Goal: Task Accomplishment & Management: Complete application form

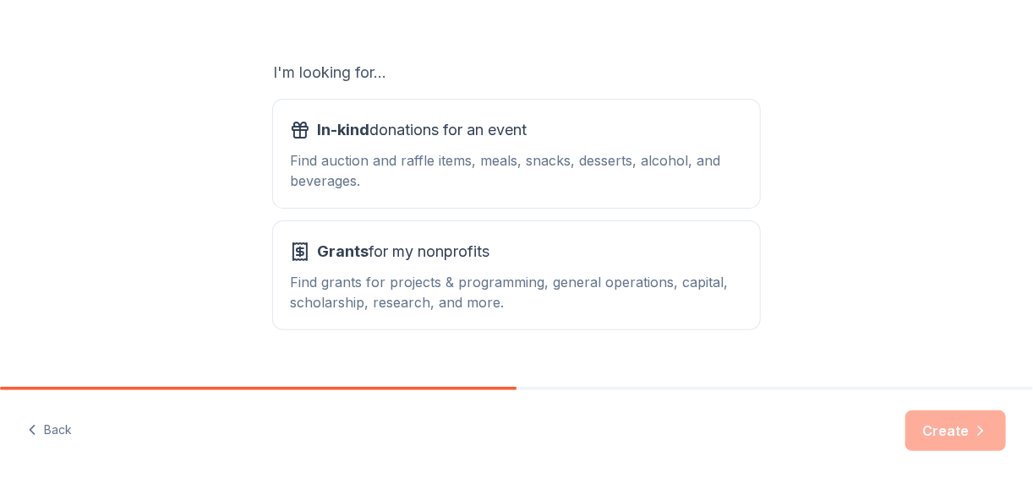
scroll to position [288, 0]
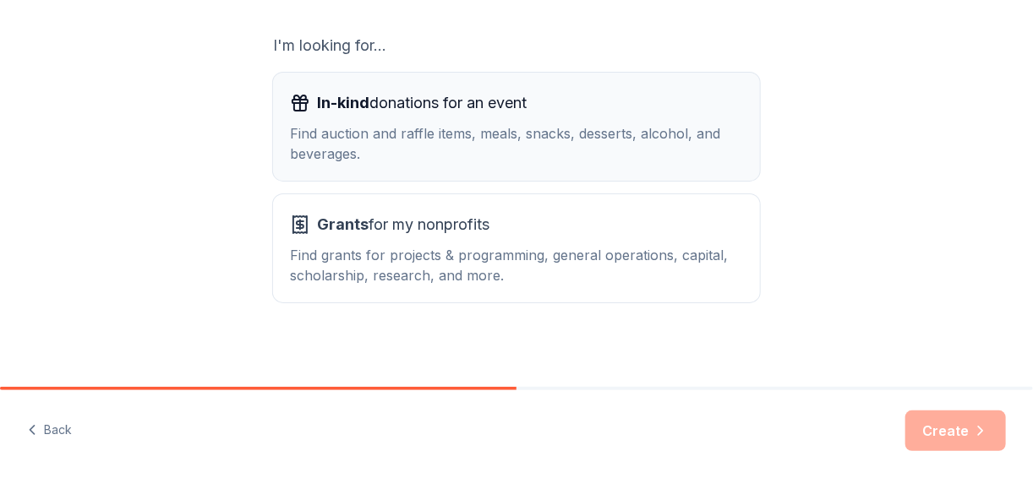
click at [580, 136] on div "Find auction and raffle items, meals, snacks, desserts, alcohol, and beverages." at bounding box center [516, 143] width 453 height 41
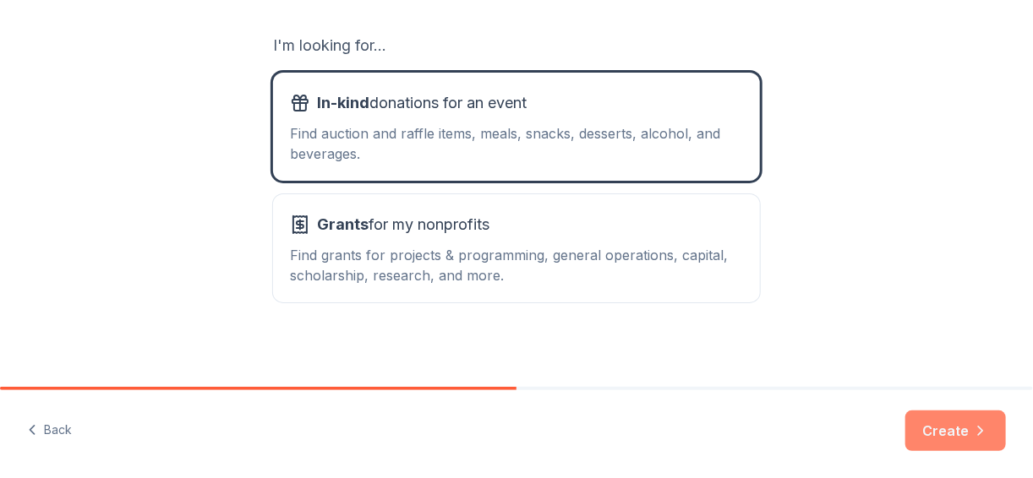
click at [949, 431] on button "Create" at bounding box center [955, 431] width 101 height 41
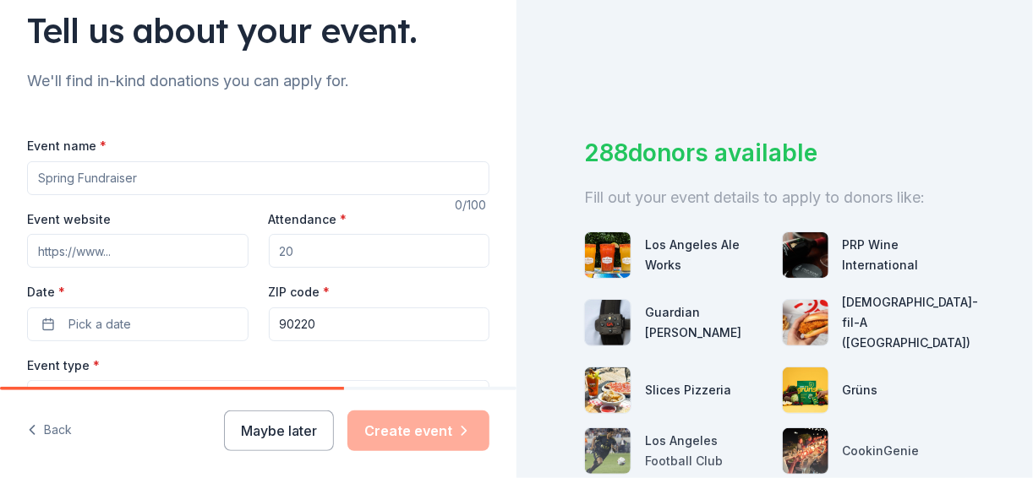
scroll to position [128, 0]
click at [126, 182] on input "Event name *" at bounding box center [258, 178] width 462 height 34
type input "Holiday Community Social Event"
click at [99, 254] on input "Event website" at bounding box center [137, 250] width 221 height 34
type input "B"
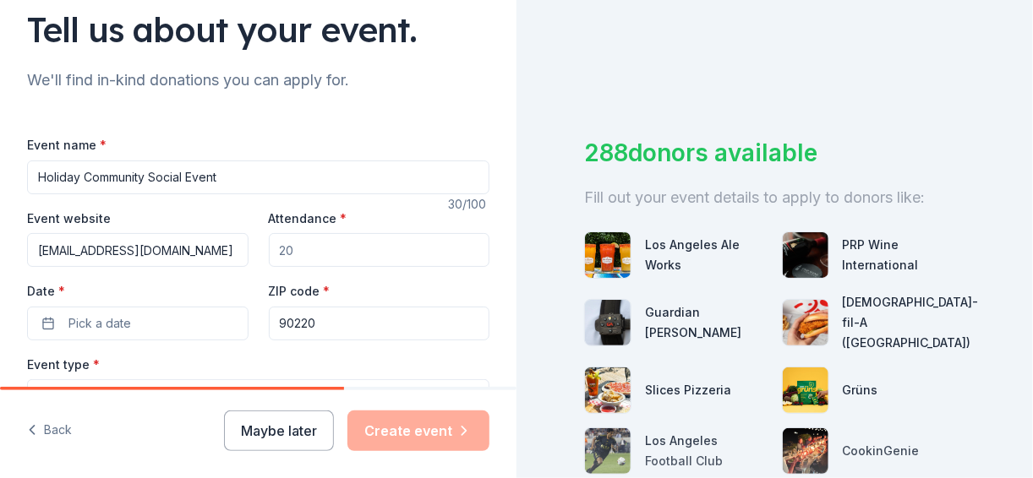
type input "[EMAIL_ADDRESS][DOMAIN_NAME]"
click at [314, 250] on input "Attendance *" at bounding box center [379, 250] width 221 height 34
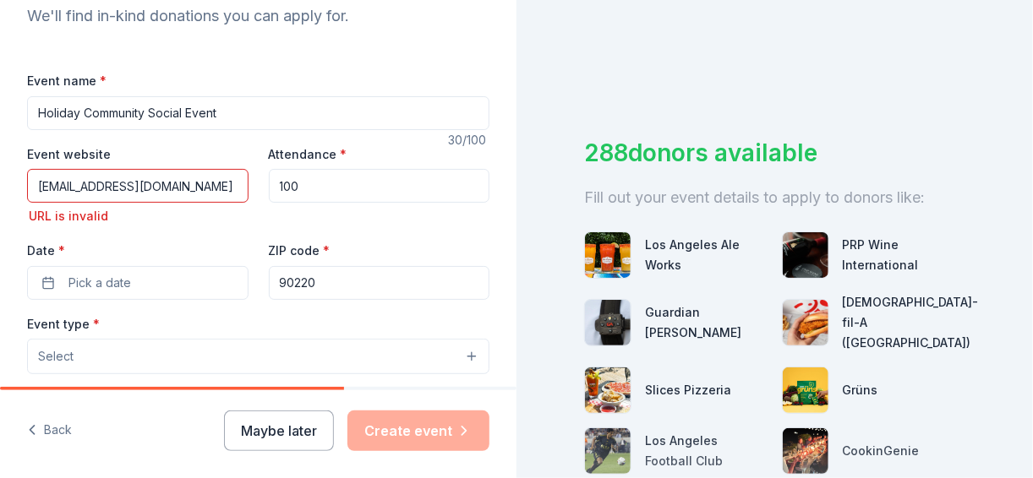
scroll to position [213, 0]
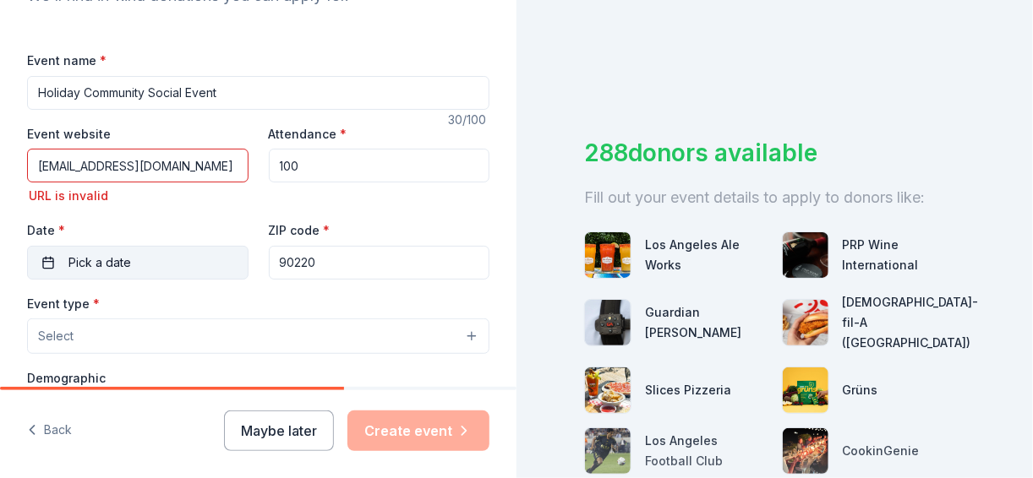
type input "100"
click at [101, 258] on span "Pick a date" at bounding box center [99, 263] width 63 height 20
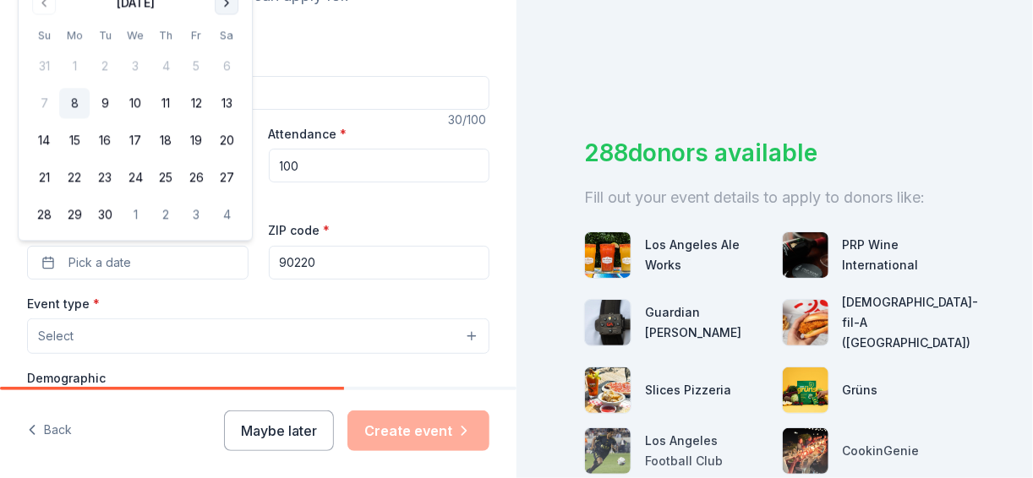
click at [221, 5] on button "Go to next month" at bounding box center [227, 3] width 24 height 24
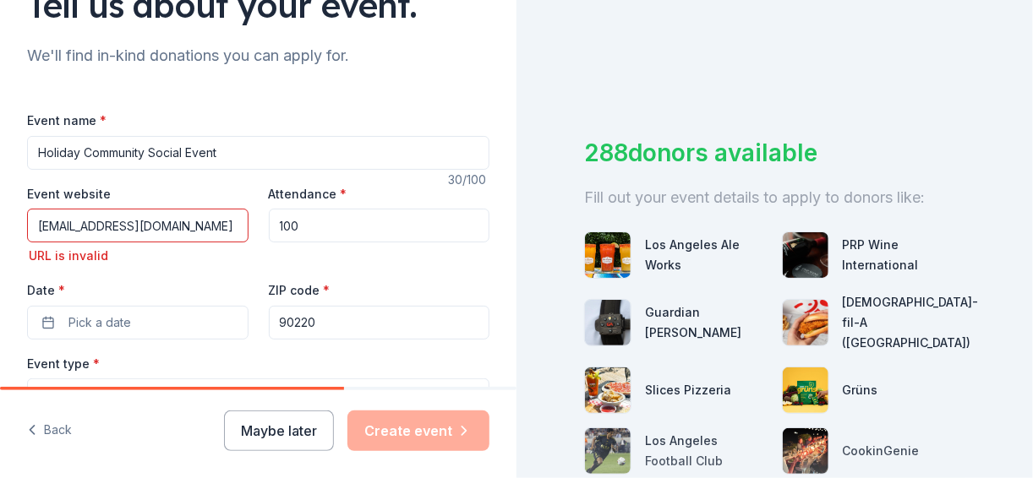
scroll to position [150, 0]
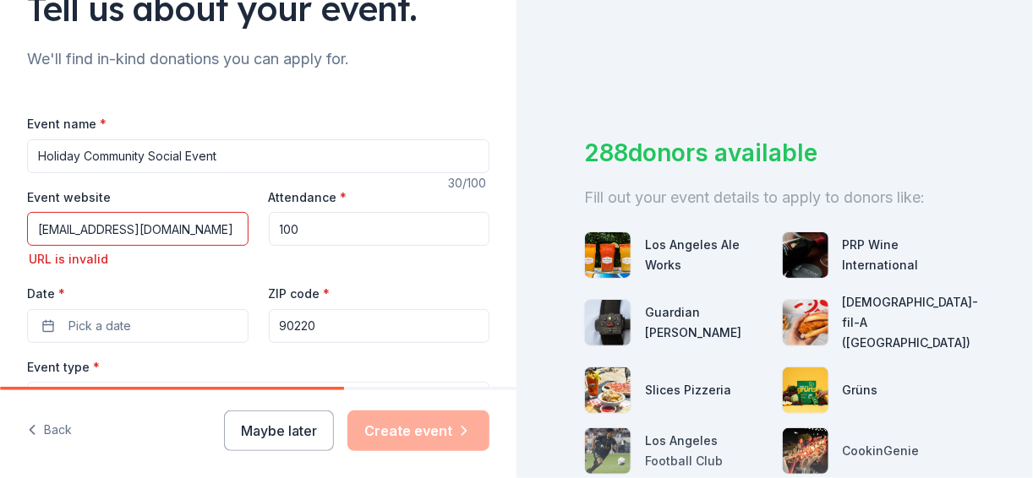
click at [210, 223] on input "[EMAIL_ADDRESS][DOMAIN_NAME]" at bounding box center [137, 229] width 221 height 34
type input "[EMAIL_ADDRESS][DOMAIN_NAME]"
click at [126, 323] on span "Pick a date" at bounding box center [99, 326] width 63 height 20
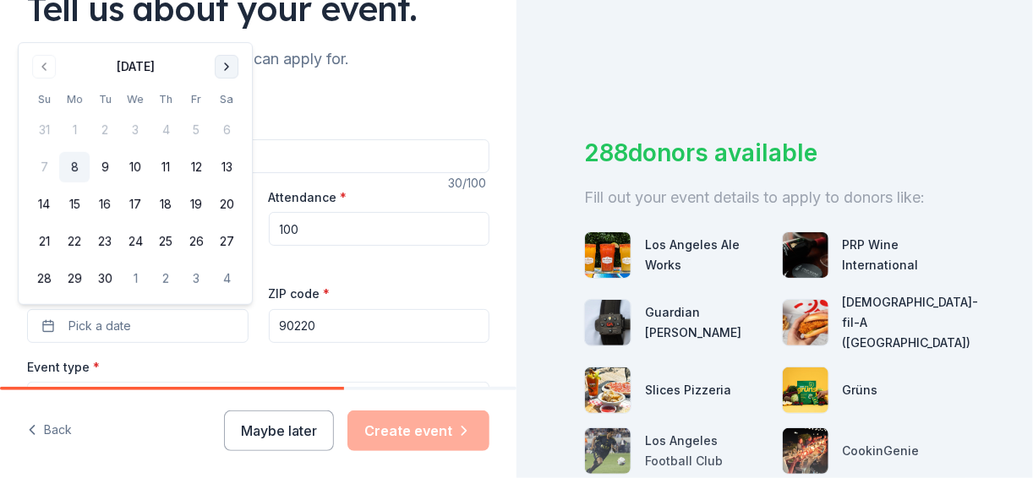
click at [229, 62] on button "Go to next month" at bounding box center [227, 67] width 24 height 24
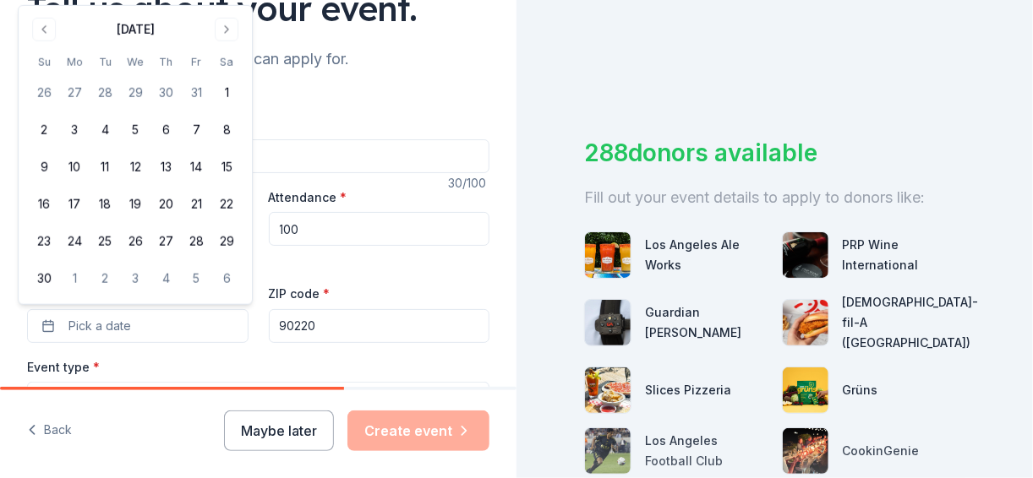
click at [229, 42] on div "[DATE] Su Mo Tu We Th Fr Sa 26 27 28 29 30 31 1 2 3 4 5 6 7 8 9 10 11 12 13 14 …" at bounding box center [135, 155] width 213 height 278
click at [226, 24] on button "Go to next month" at bounding box center [227, 30] width 24 height 24
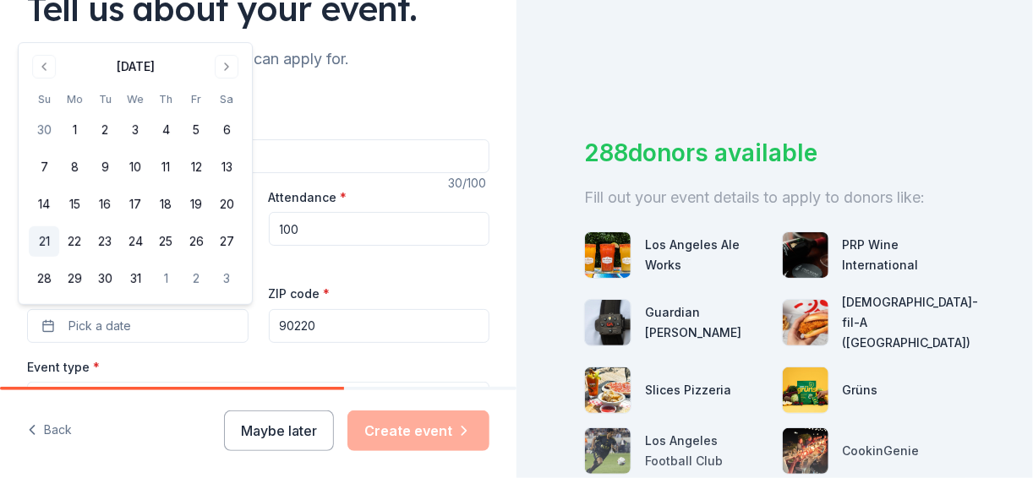
click at [41, 234] on button "21" at bounding box center [44, 241] width 30 height 30
click at [338, 265] on div "Attendance * 100" at bounding box center [379, 229] width 221 height 84
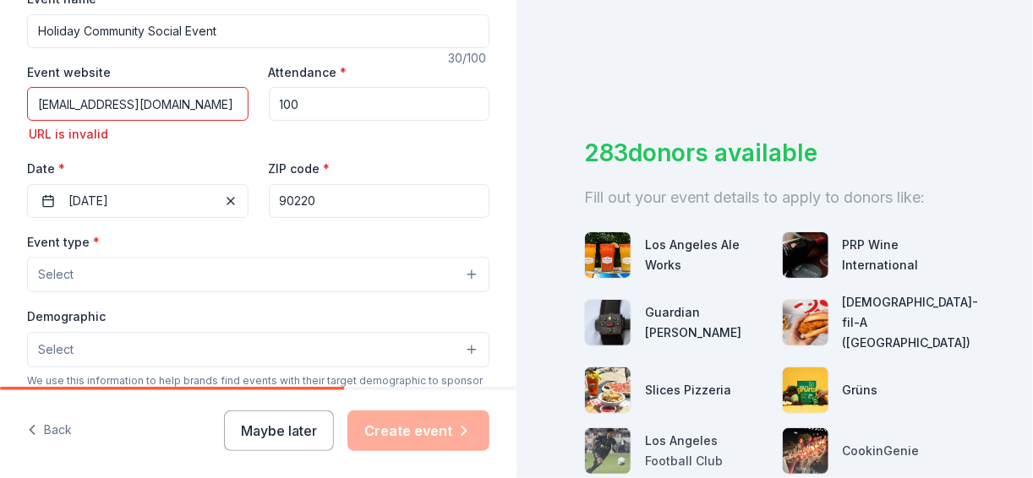
scroll to position [276, 0]
click at [461, 271] on button "Select" at bounding box center [258, 272] width 462 height 35
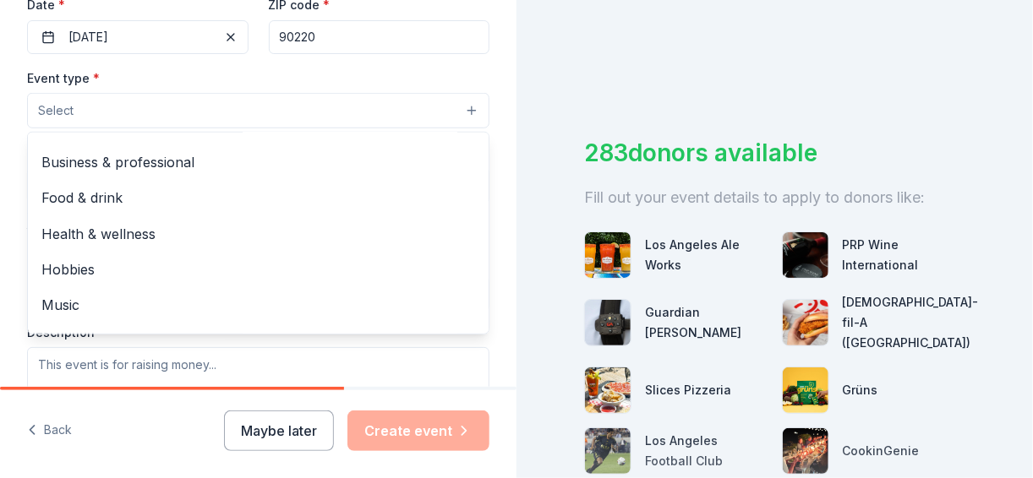
scroll to position [0, 0]
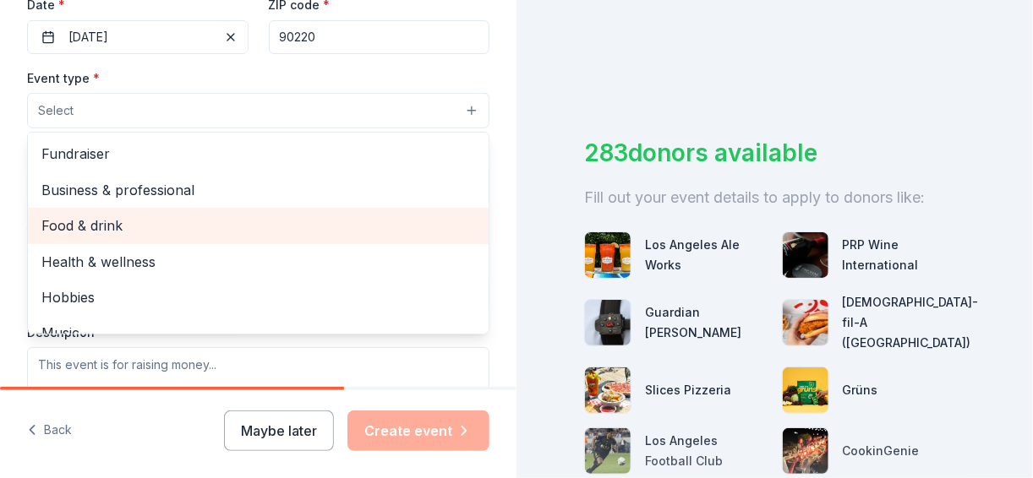
click at [179, 230] on span "Food & drink" at bounding box center [257, 226] width 433 height 22
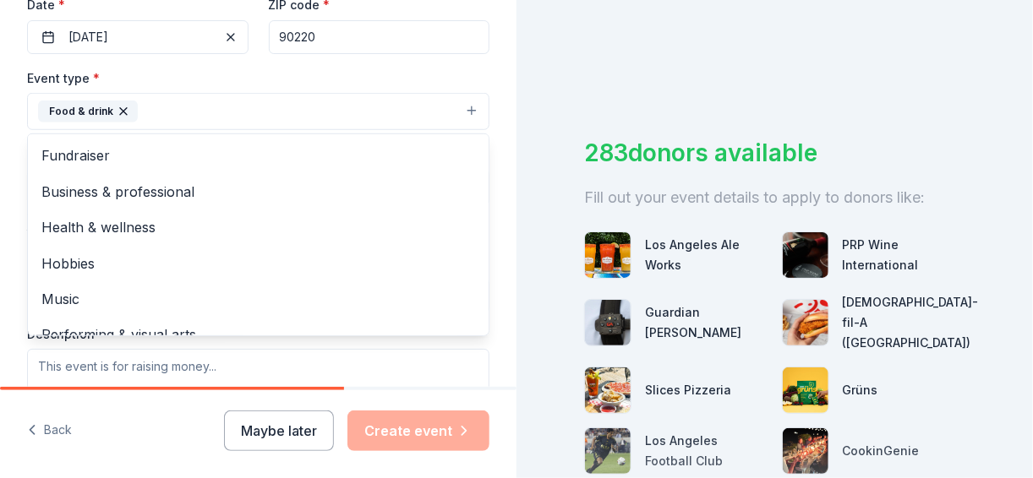
click at [503, 321] on div "Tell us about your event. We'll find in-kind donations you can apply for. Event…" at bounding box center [258, 136] width 516 height 1150
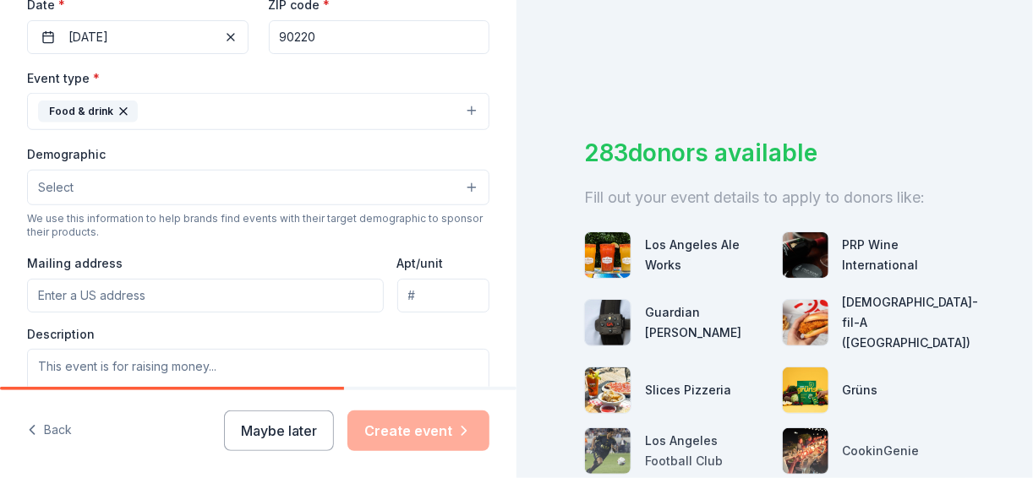
click at [460, 184] on button "Select" at bounding box center [258, 187] width 462 height 35
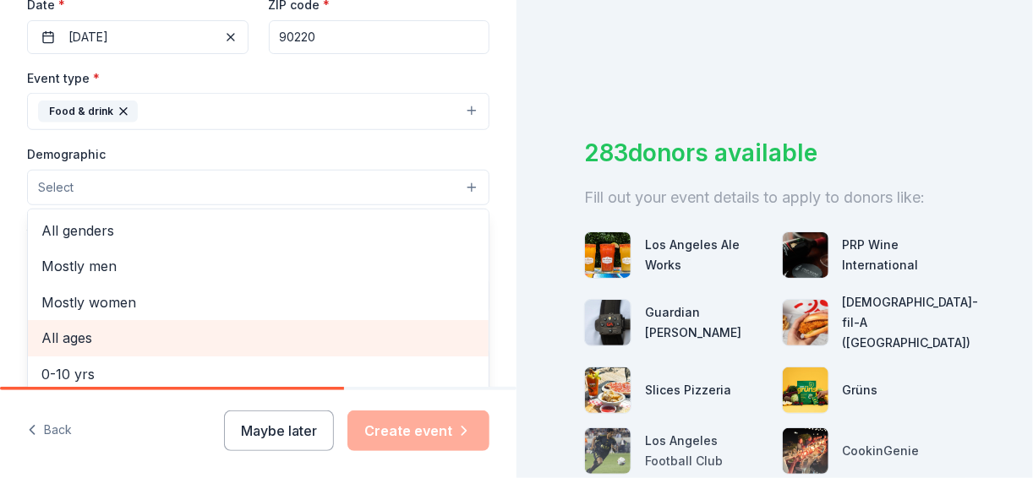
click at [342, 344] on span "All ages" at bounding box center [257, 338] width 433 height 22
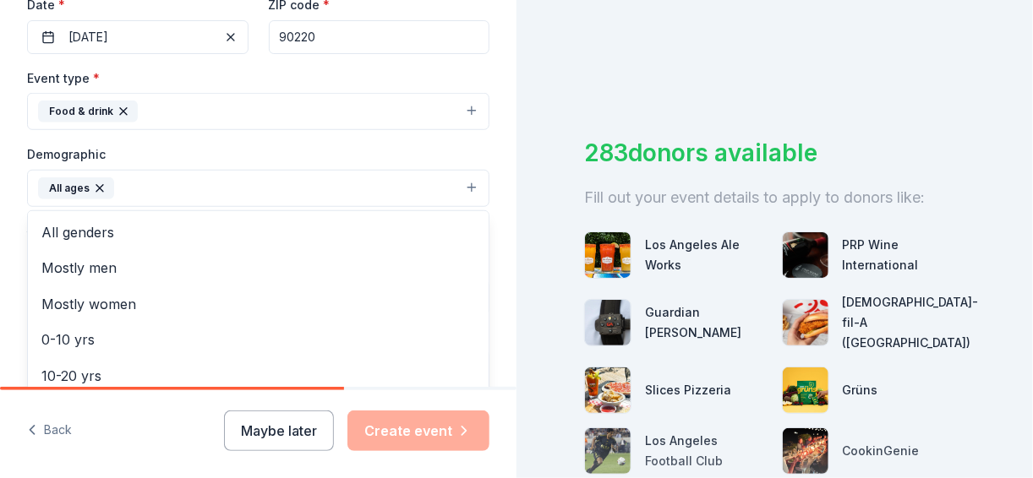
click at [495, 349] on div "Tell us about your event. We'll find in-kind donations you can apply for. Event…" at bounding box center [258, 137] width 516 height 1152
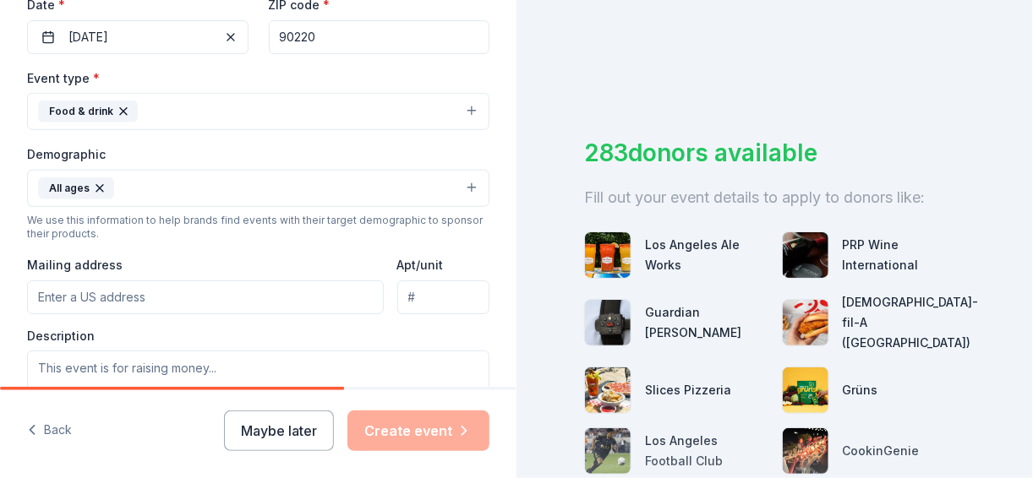
click at [495, 349] on div "Tell us about your event. We'll find in-kind donations you can apply for. Event…" at bounding box center [258, 137] width 516 height 1152
click at [196, 293] on input "Mailing address" at bounding box center [205, 298] width 357 height 34
type input "[STREET_ADDRESS]"
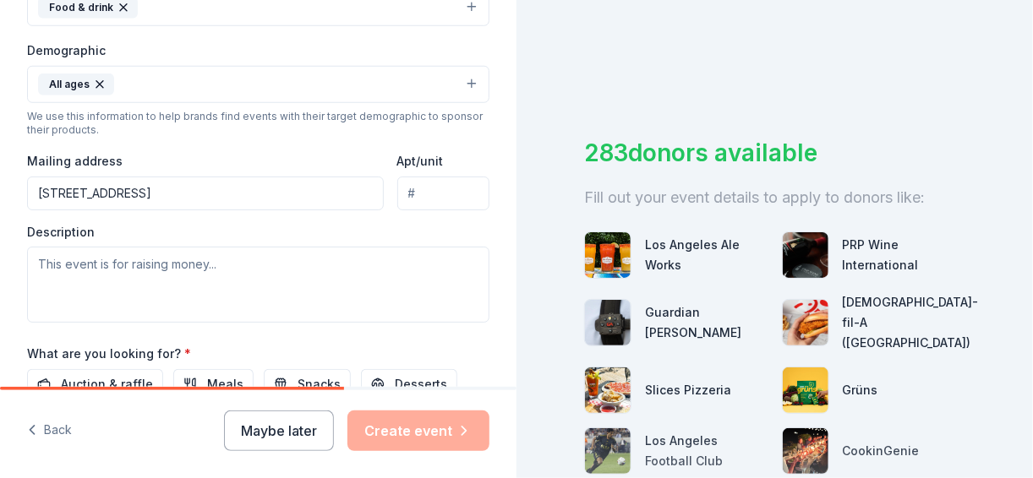
scroll to position [545, 0]
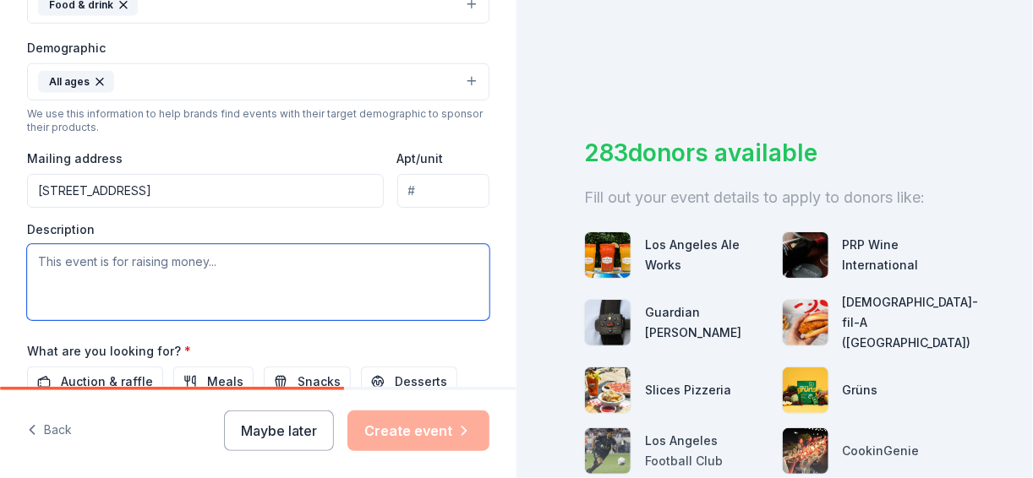
click at [48, 254] on textarea at bounding box center [258, 282] width 462 height 76
type textarea "b"
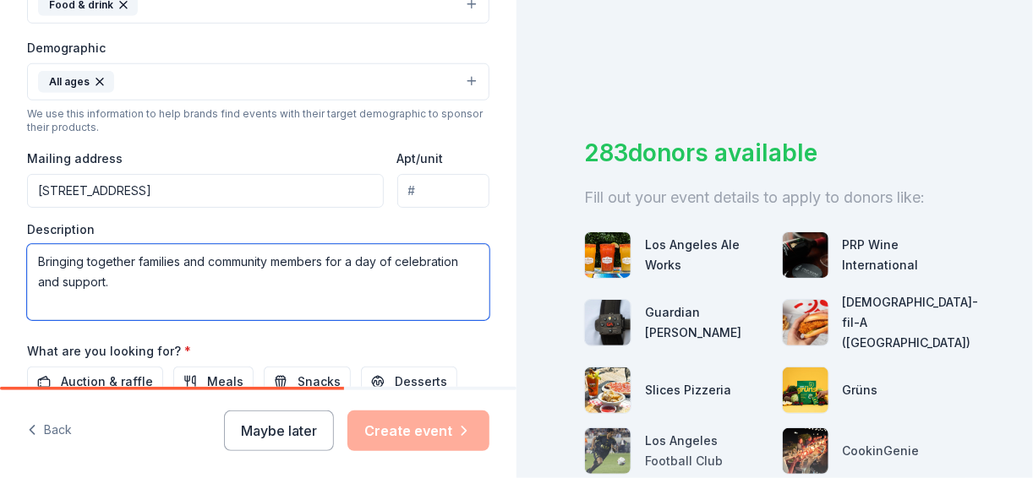
type textarea "Bringing together families and community members for a day of celebration and s…"
drag, startPoint x: 37, startPoint y: 257, endPoint x: 149, endPoint y: 291, distance: 116.6
click at [149, 291] on textarea "Bringing together families and community members for a day of celebration and s…" at bounding box center [258, 282] width 462 height 76
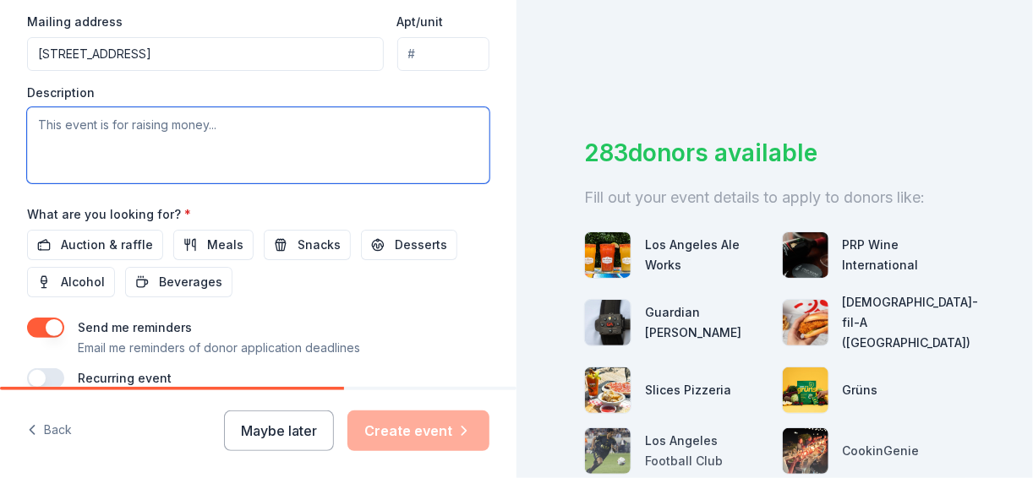
scroll to position [683, 0]
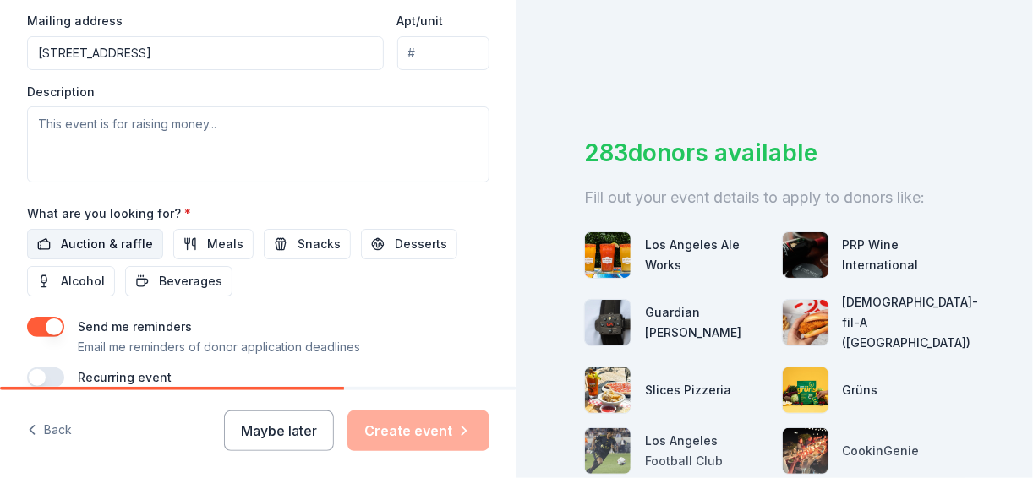
click at [126, 237] on span "Auction & raffle" at bounding box center [107, 244] width 92 height 20
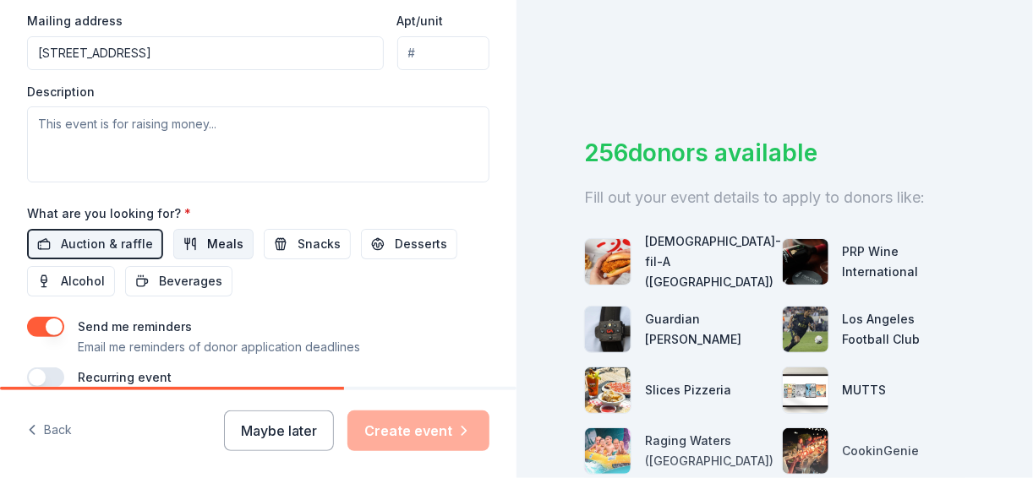
click at [227, 236] on span "Meals" at bounding box center [225, 244] width 36 height 20
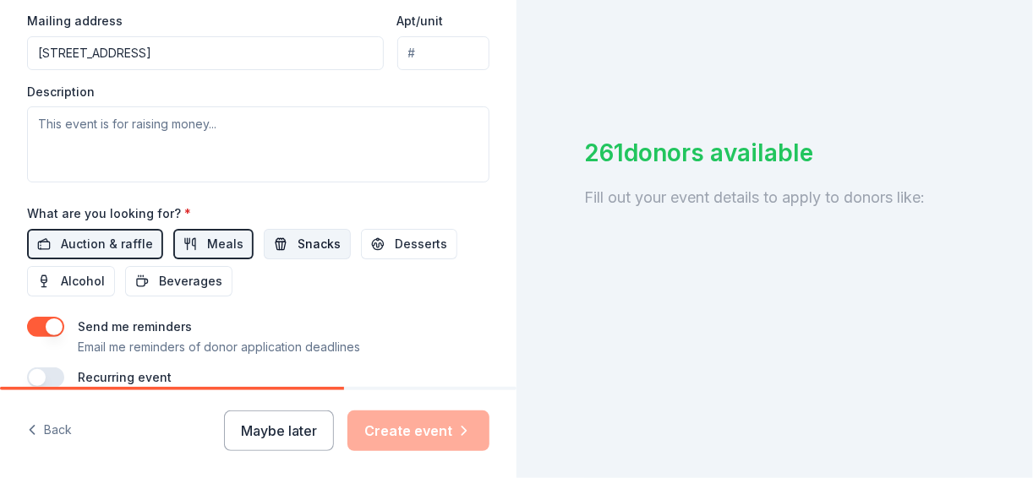
click at [306, 237] on span "Snacks" at bounding box center [318, 244] width 43 height 20
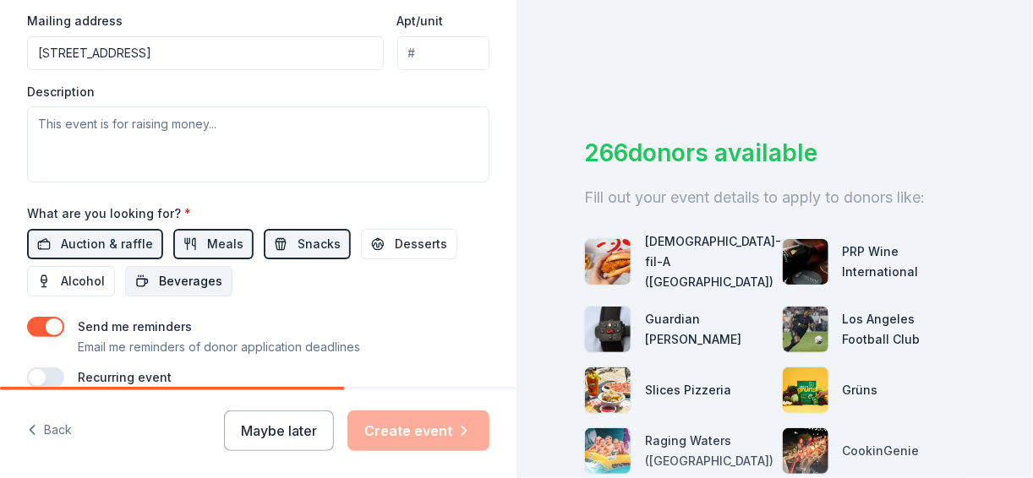
click at [197, 272] on span "Beverages" at bounding box center [190, 281] width 63 height 20
click at [402, 234] on span "Desserts" at bounding box center [421, 244] width 52 height 20
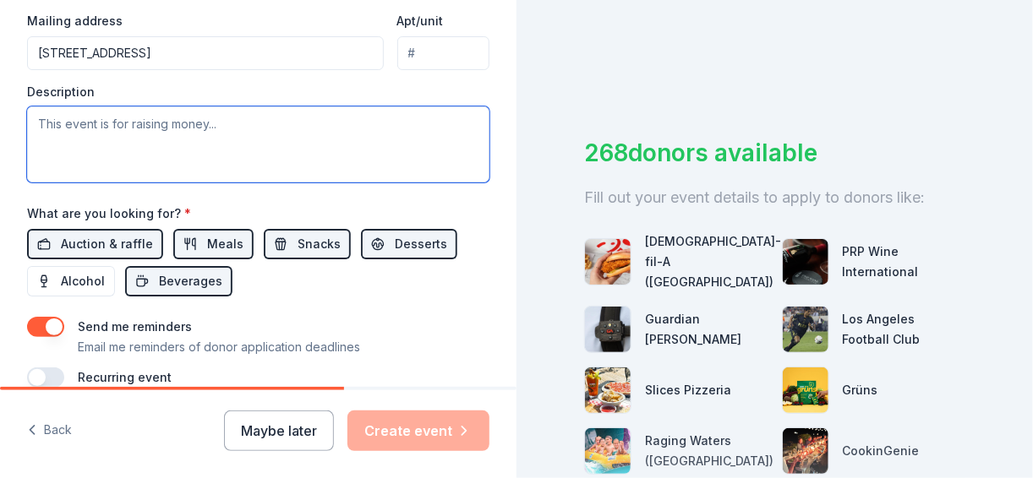
click at [41, 118] on textarea at bounding box center [258, 144] width 462 height 76
paste textarea "Bringing together families and community members for a day of celebration and s…"
click at [38, 117] on textarea "Bringing together families and community members for a day of celebration and s…" at bounding box center [258, 144] width 462 height 76
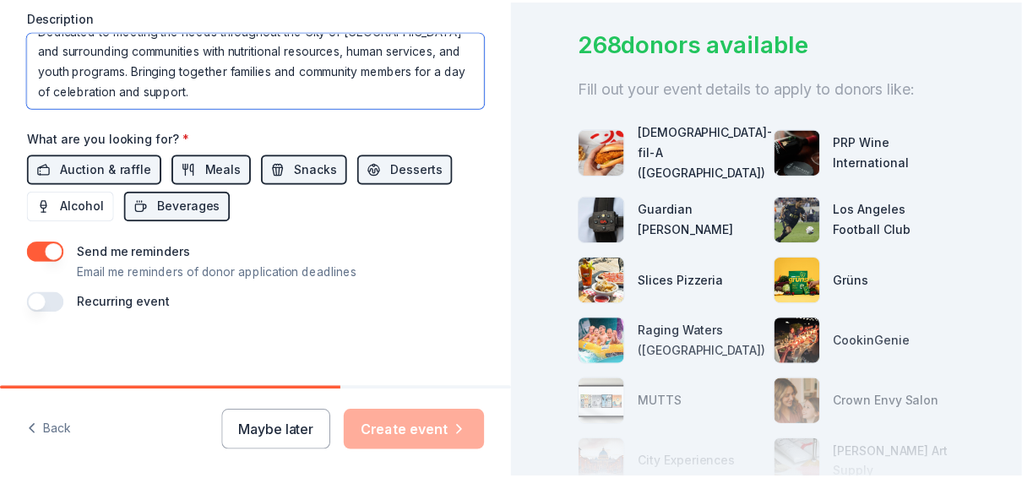
scroll to position [109, 0]
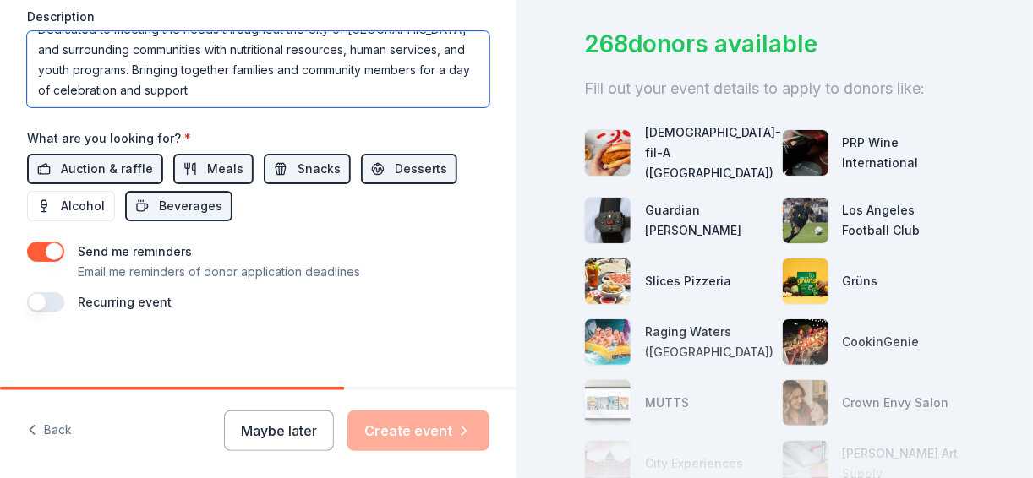
type textarea "Dedicated to meeting the needs throughout the City of [GEOGRAPHIC_DATA] and sur…"
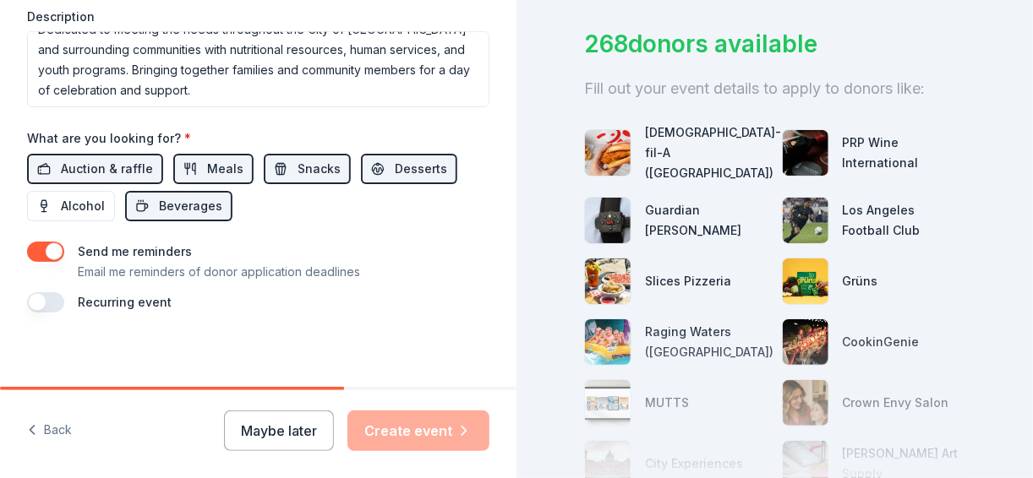
click at [433, 430] on div "Maybe later Create event" at bounding box center [356, 431] width 265 height 41
drag, startPoint x: 308, startPoint y: 388, endPoint x: 375, endPoint y: 395, distance: 67.9
click at [375, 395] on div "Back Maybe later Create event" at bounding box center [258, 432] width 516 height 91
drag, startPoint x: 375, startPoint y: 395, endPoint x: 364, endPoint y: 384, distance: 14.9
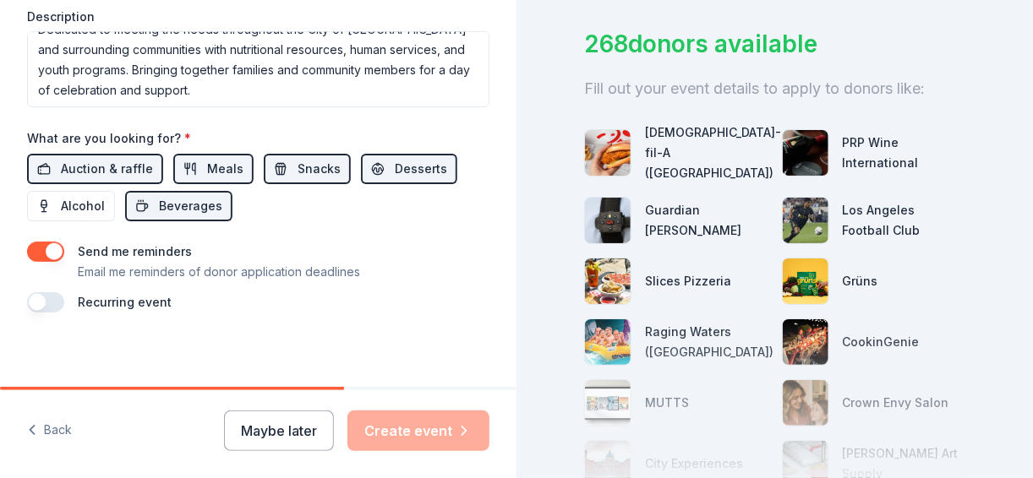
drag, startPoint x: 306, startPoint y: 390, endPoint x: 373, endPoint y: 385, distance: 66.9
click at [373, 385] on div "Tell us about your event. We'll find in-kind donations you can apply for. Event…" at bounding box center [258, 239] width 516 height 478
click at [45, 293] on button "button" at bounding box center [45, 302] width 37 height 20
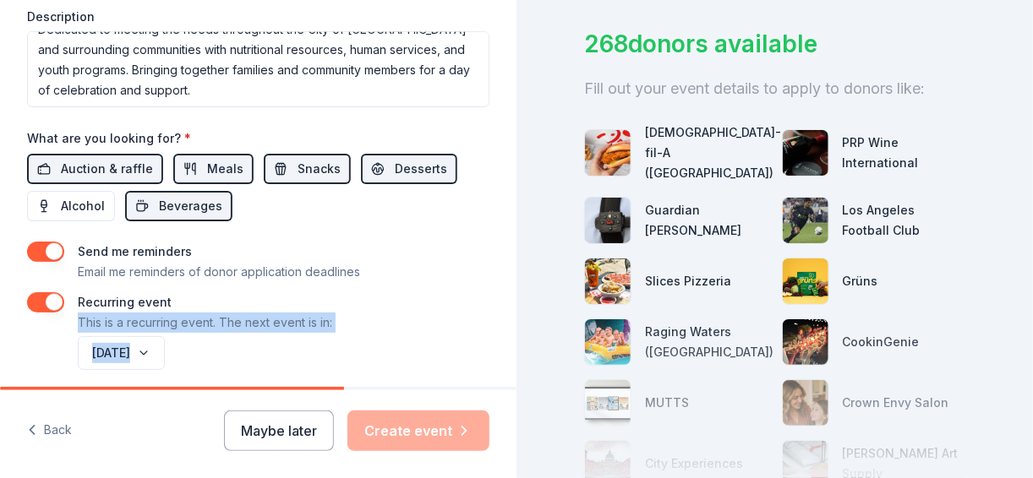
click at [286, 277] on div "Send me reminders Email me reminders of donor application deadlines Recurring e…" at bounding box center [258, 308] width 462 height 132
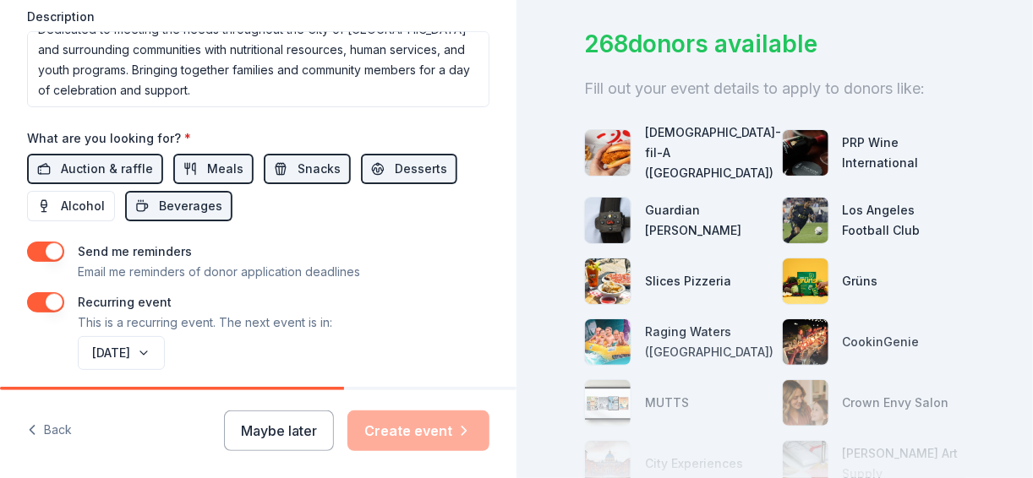
click at [53, 297] on button "button" at bounding box center [45, 302] width 37 height 20
click at [300, 436] on button "Maybe later" at bounding box center [279, 431] width 110 height 41
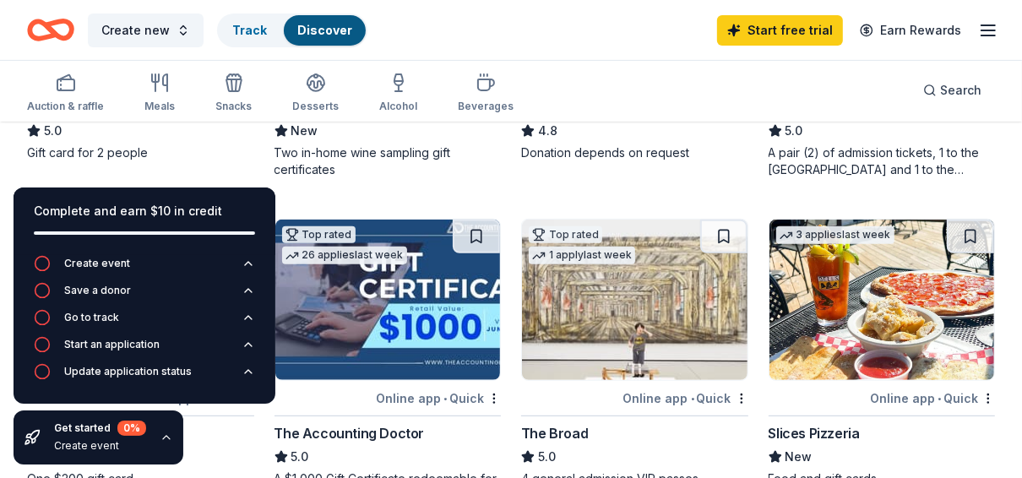
scroll to position [363, 0]
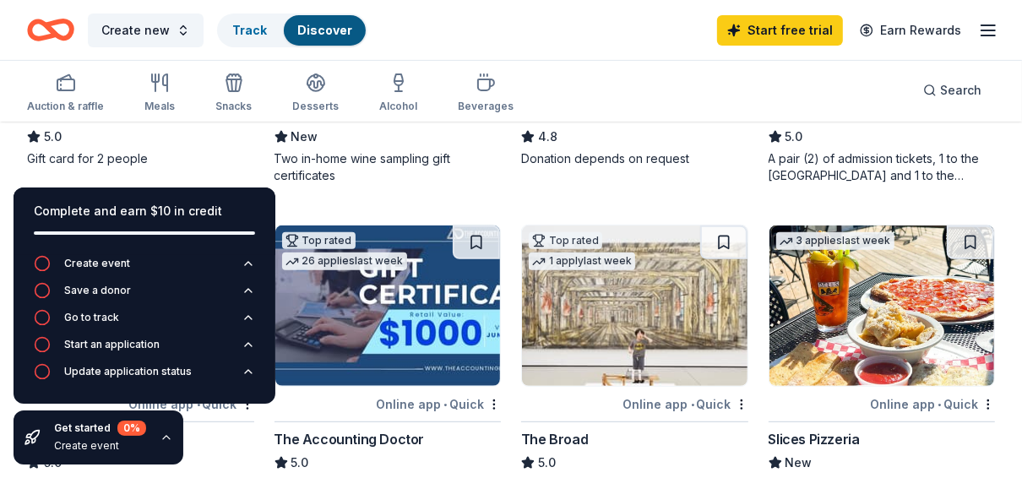
click at [591, 66] on div "Auction & raffle Meals Snacks Desserts Alcohol Beverages Search" at bounding box center [511, 90] width 968 height 63
click at [162, 433] on icon "button" at bounding box center [167, 438] width 14 height 14
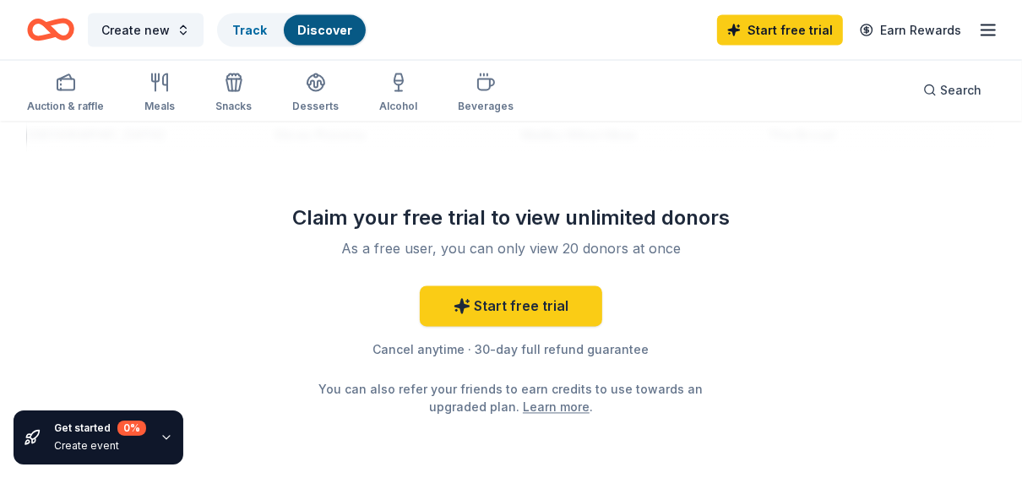
scroll to position [2025, 0]
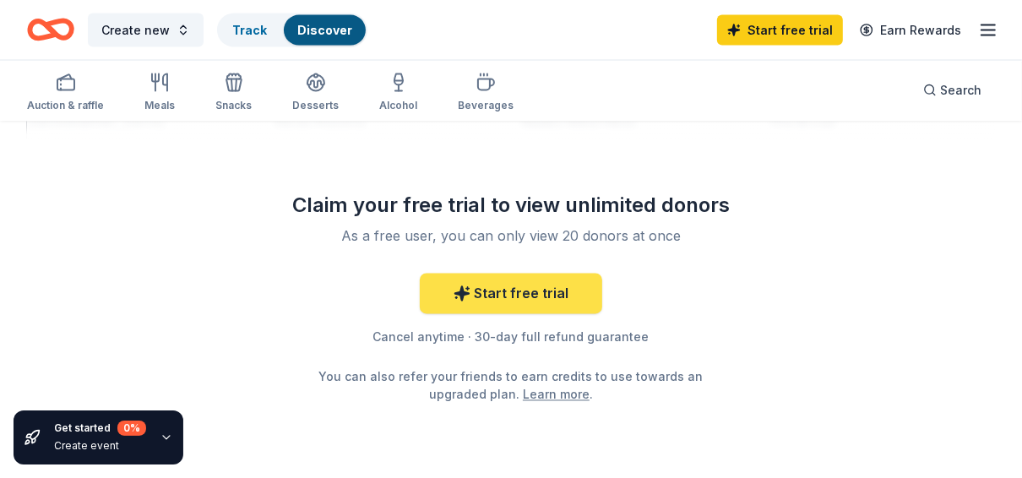
click at [540, 292] on link "Start free trial" at bounding box center [511, 294] width 183 height 41
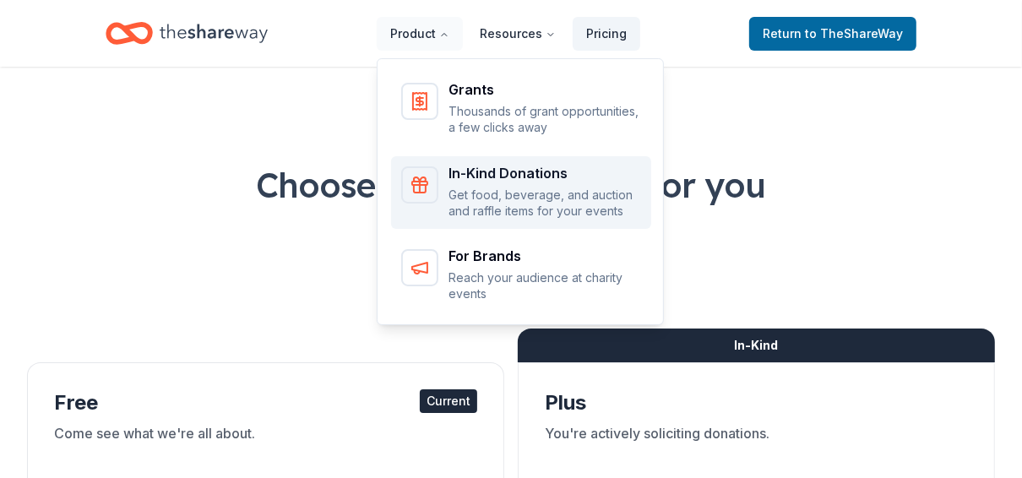
click at [488, 201] on p "Get food, beverage, and auction and raffle items for your events" at bounding box center [545, 203] width 193 height 33
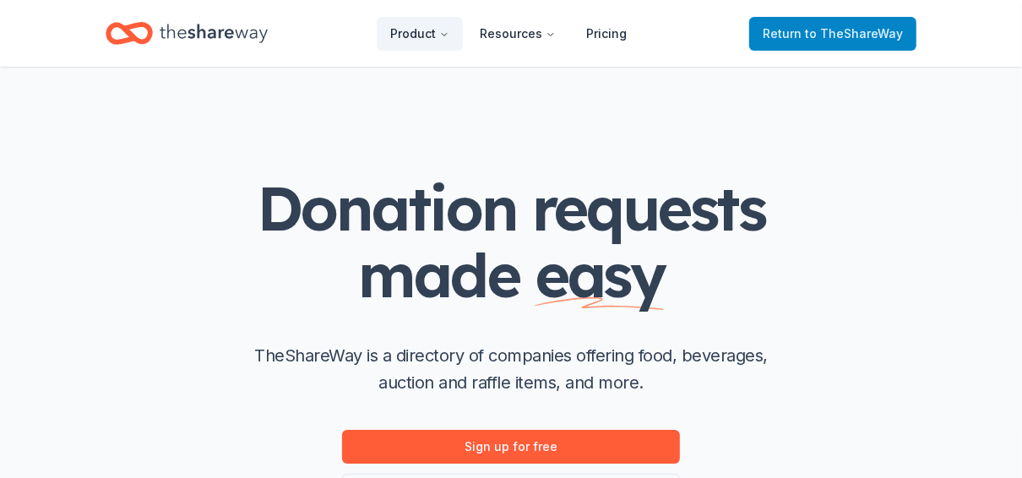
click at [818, 34] on span "to TheShareWay" at bounding box center [854, 33] width 98 height 14
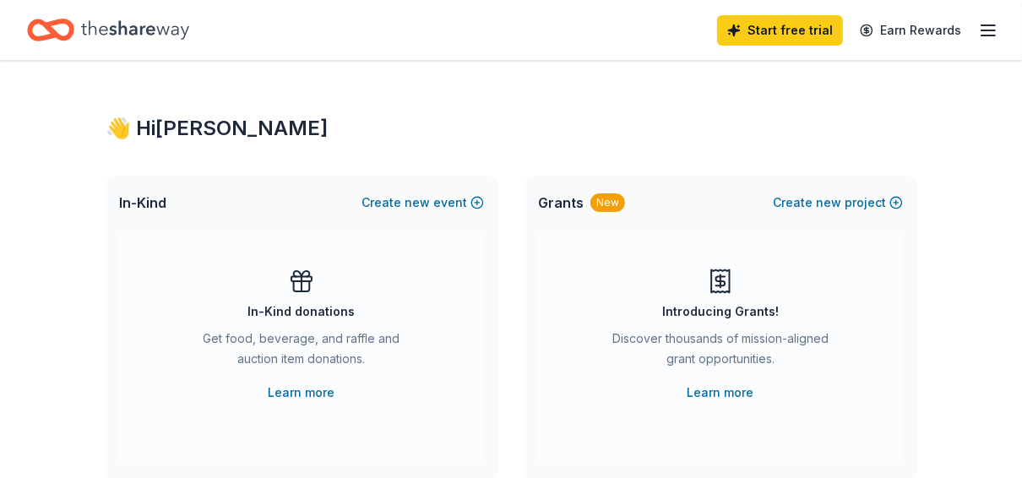
click at [988, 33] on icon "button" at bounding box center [989, 30] width 20 height 20
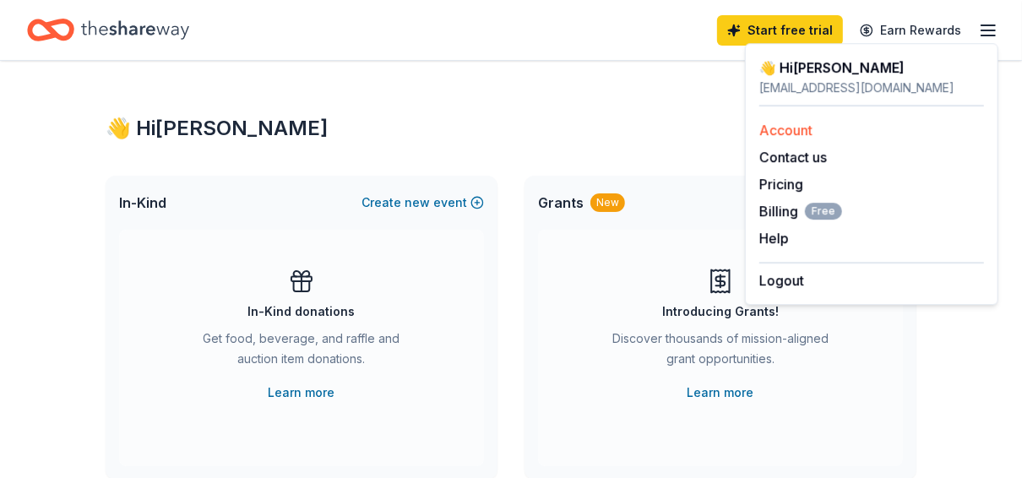
click at [788, 134] on link "Account" at bounding box center [786, 130] width 53 height 17
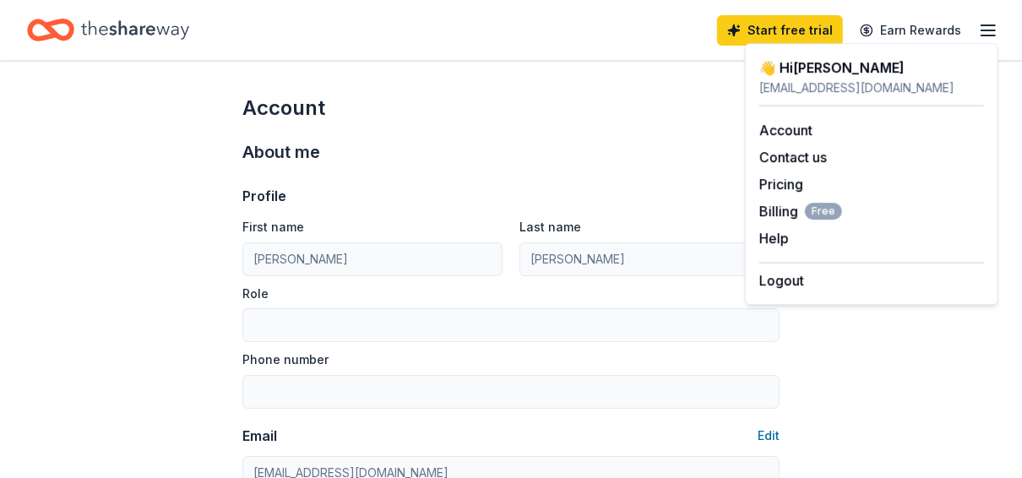
click at [695, 35] on div "Start free trial Earn Rewards" at bounding box center [511, 30] width 968 height 40
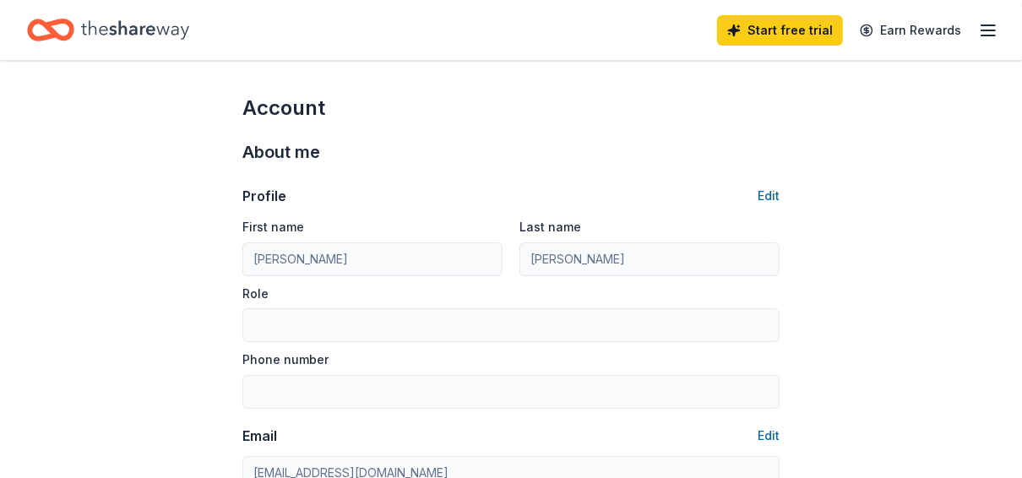
click at [986, 31] on icon "button" at bounding box center [989, 30] width 20 height 20
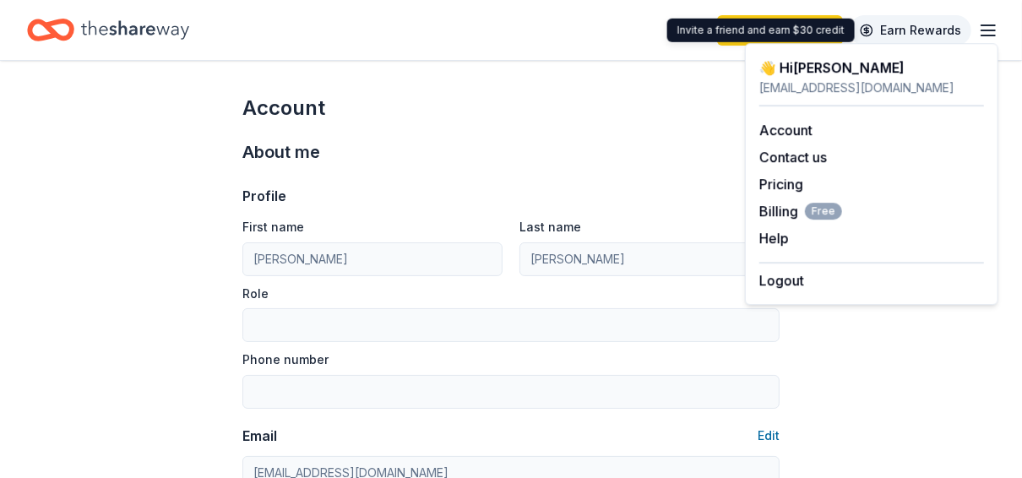
click at [920, 31] on link "Earn Rewards" at bounding box center [911, 30] width 122 height 30
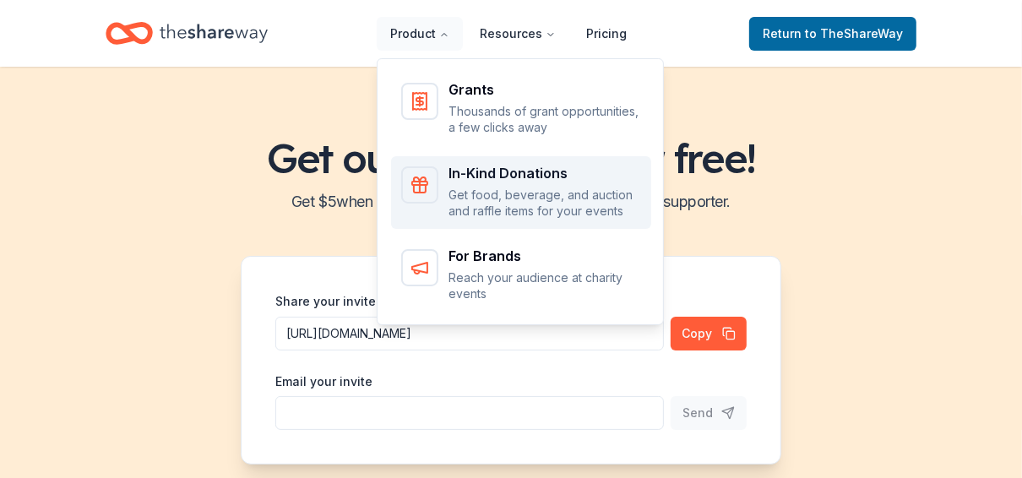
click at [504, 192] on p "Get food, beverage, and auction and raffle items for your events" at bounding box center [545, 203] width 193 height 33
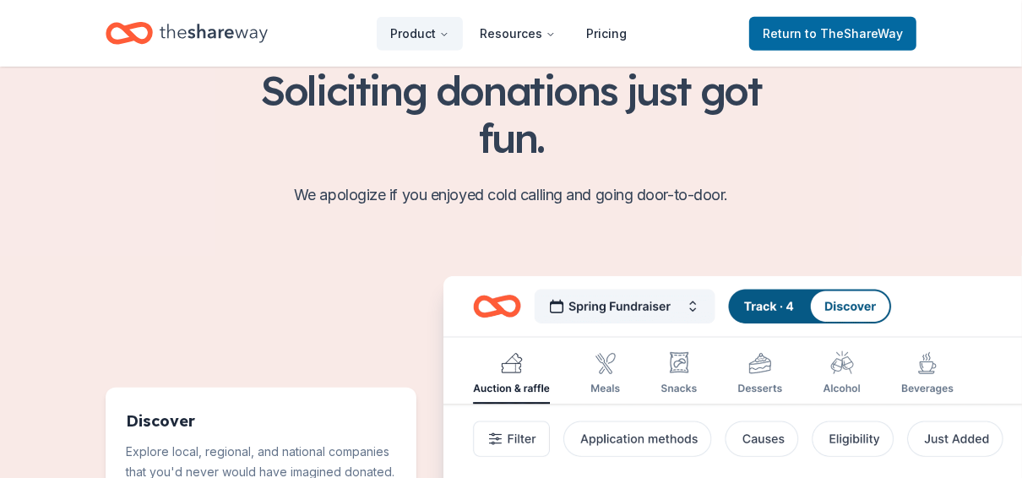
scroll to position [549, 0]
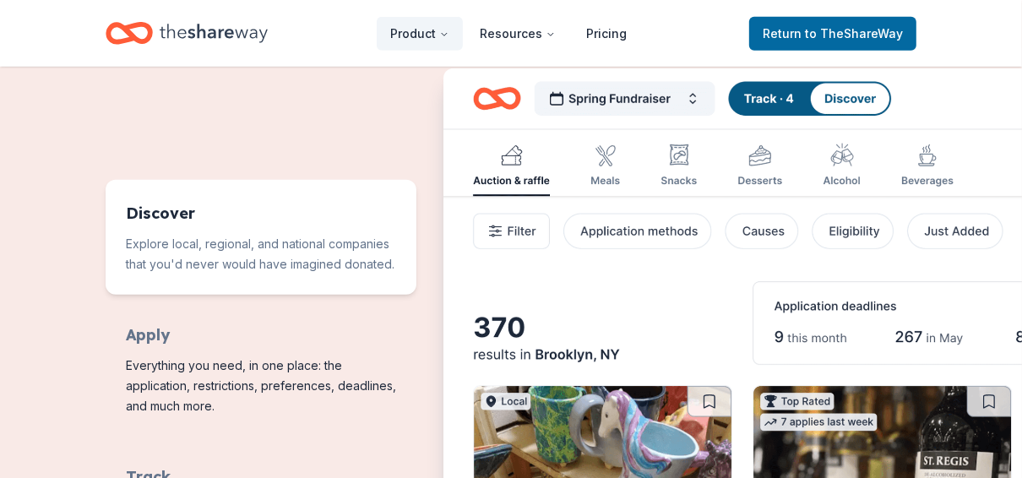
scroll to position [874, 0]
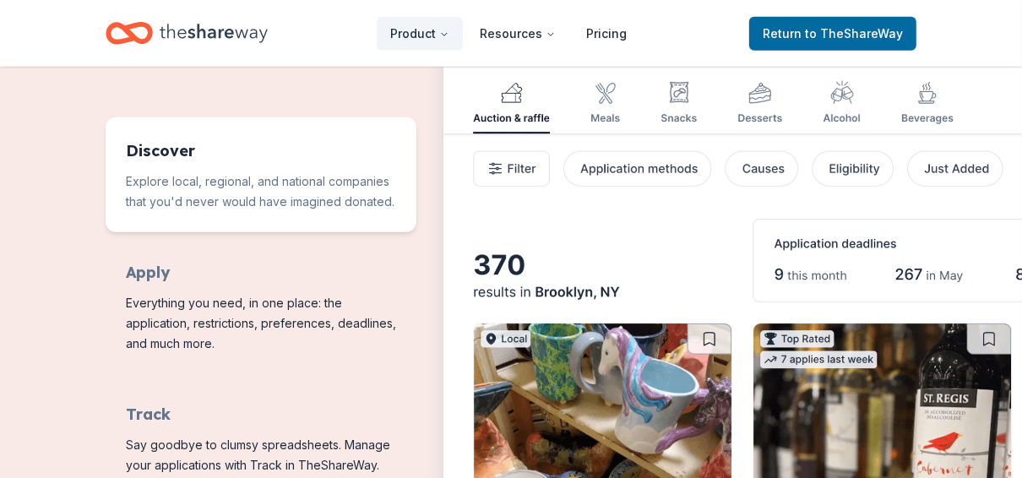
click at [611, 112] on img "Features for running your books" at bounding box center [876, 311] width 865 height 611
click at [606, 93] on img "Features for running your books" at bounding box center [876, 311] width 865 height 611
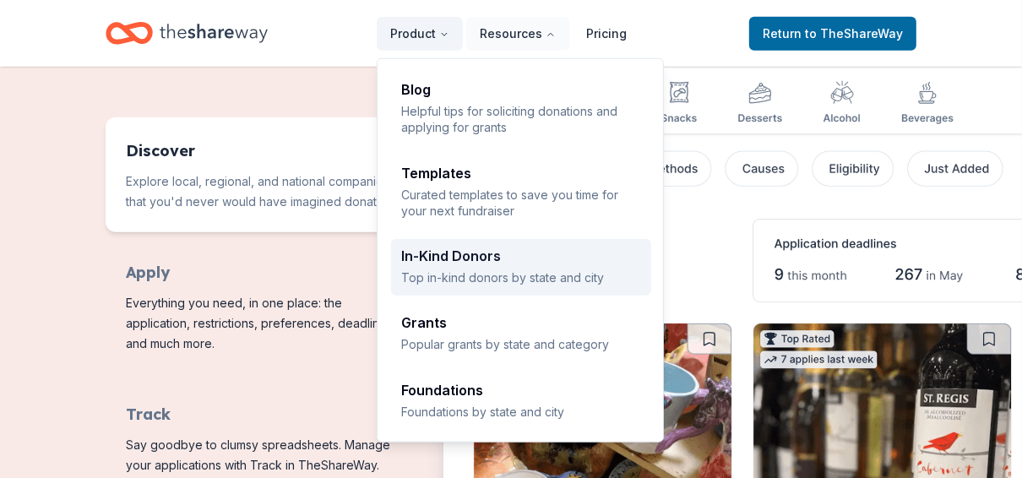
click at [487, 270] on p "Top in-kind donors by state and city" at bounding box center [521, 278] width 240 height 16
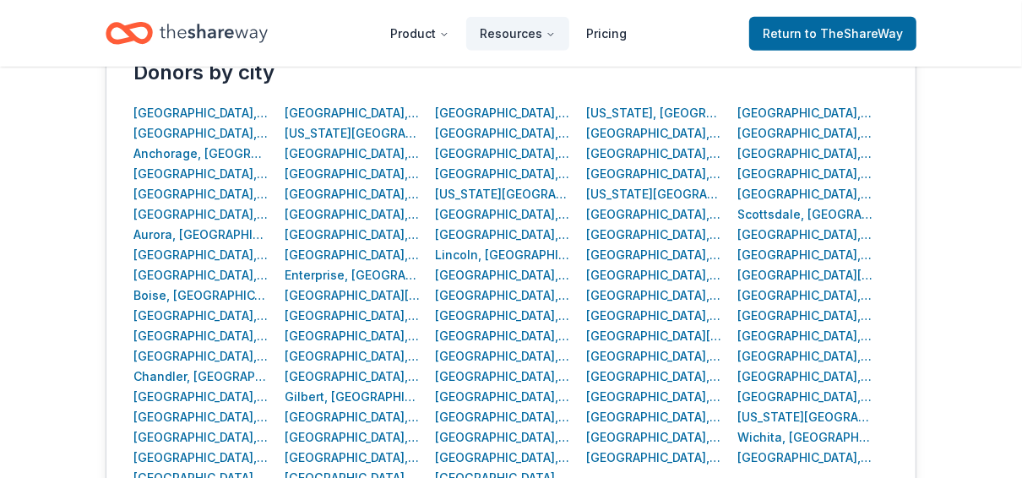
scroll to position [713, 0]
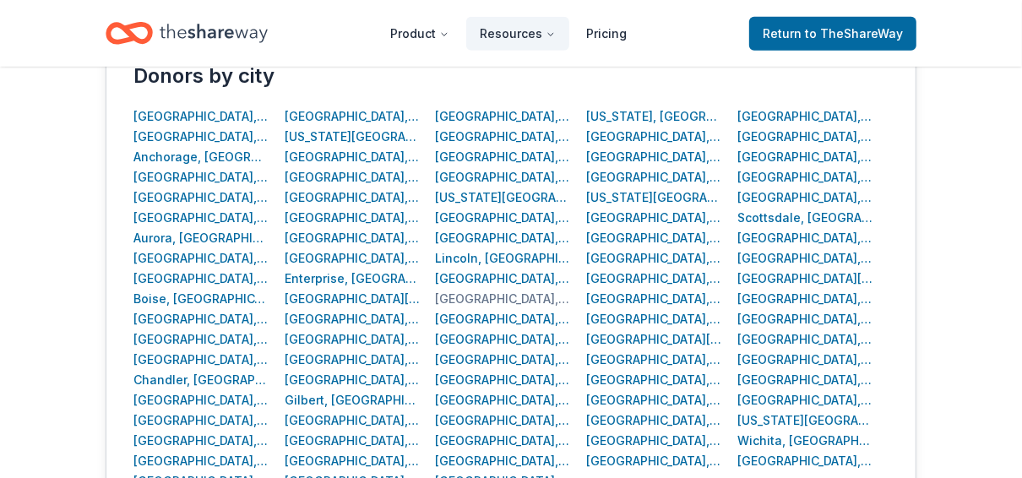
click at [472, 299] on div "Los Angeles, CA" at bounding box center [504, 299] width 136 height 20
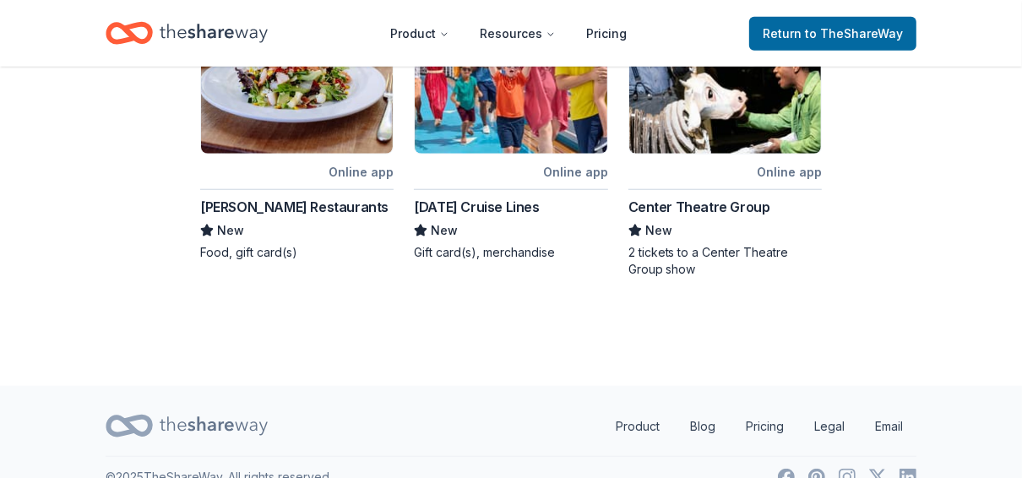
scroll to position [1061, 0]
